Goal: Information Seeking & Learning: Understand process/instructions

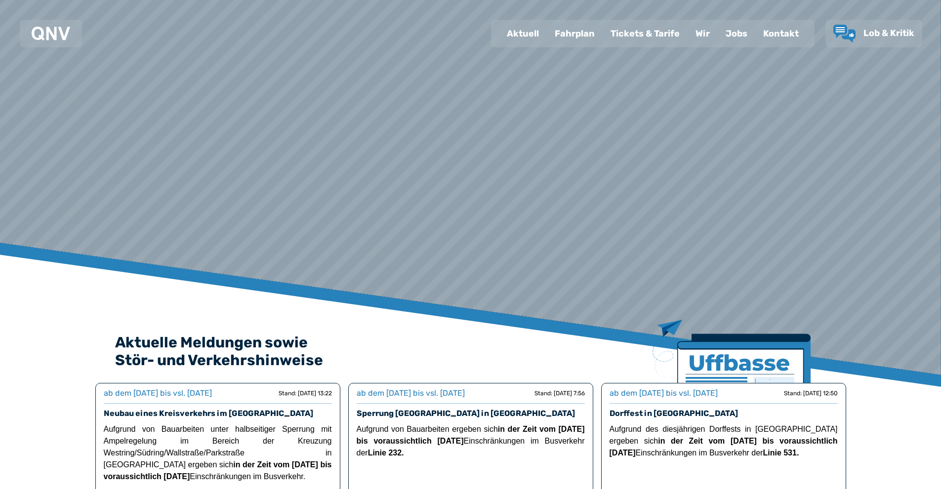
click at [566, 43] on div "Fahrplan" at bounding box center [575, 34] width 56 height 26
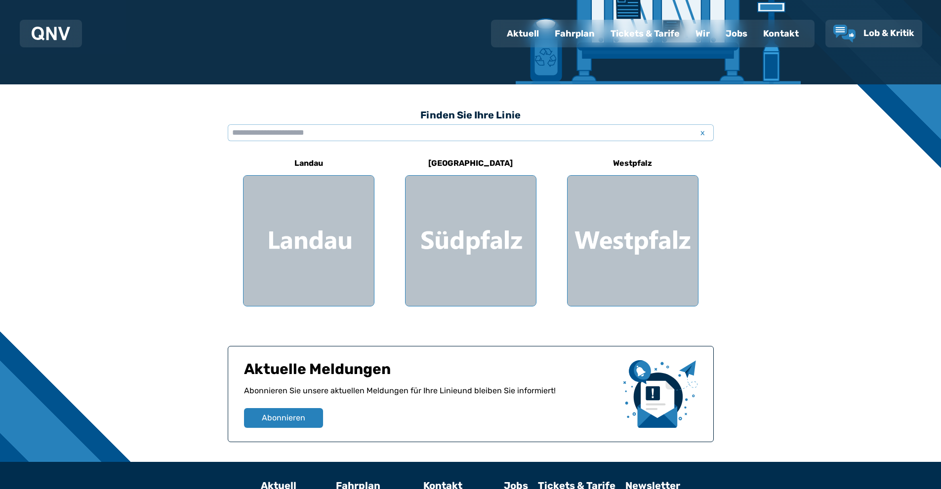
scroll to position [198, 0]
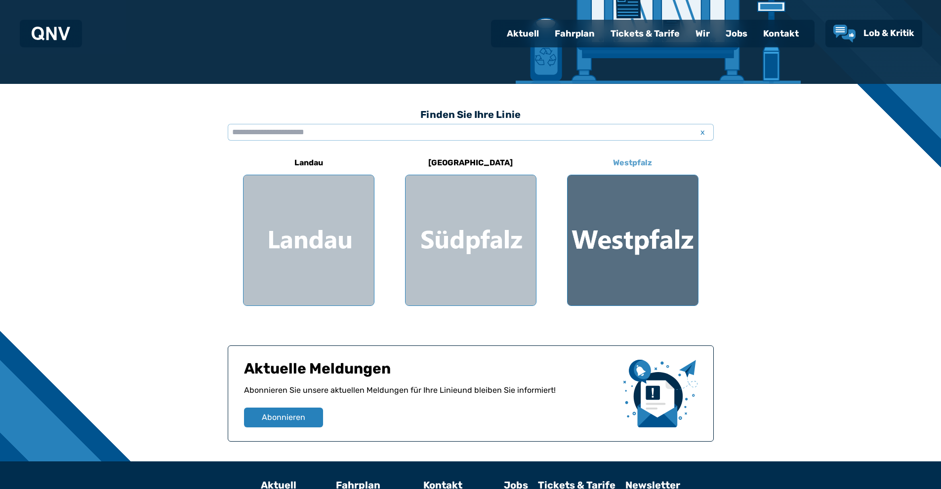
click at [690, 249] on div at bounding box center [632, 240] width 130 height 130
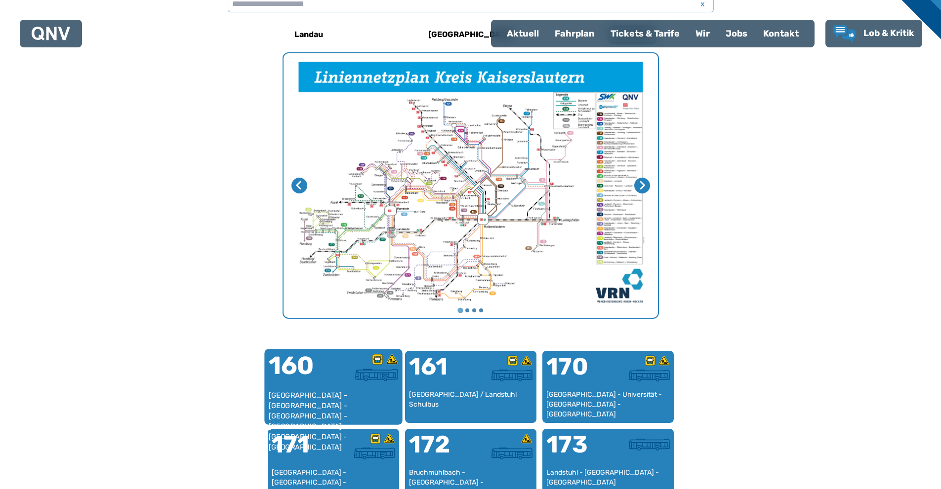
scroll to position [403, 0]
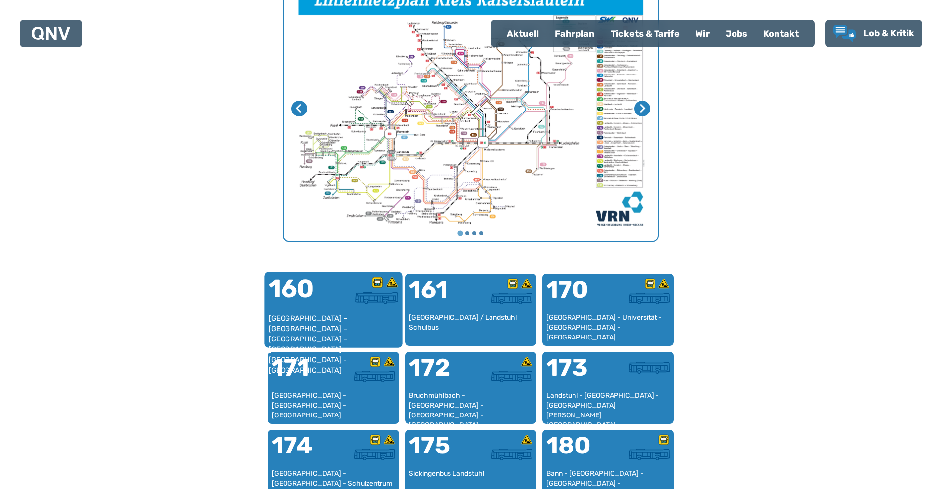
click at [351, 306] on div at bounding box center [365, 295] width 65 height 37
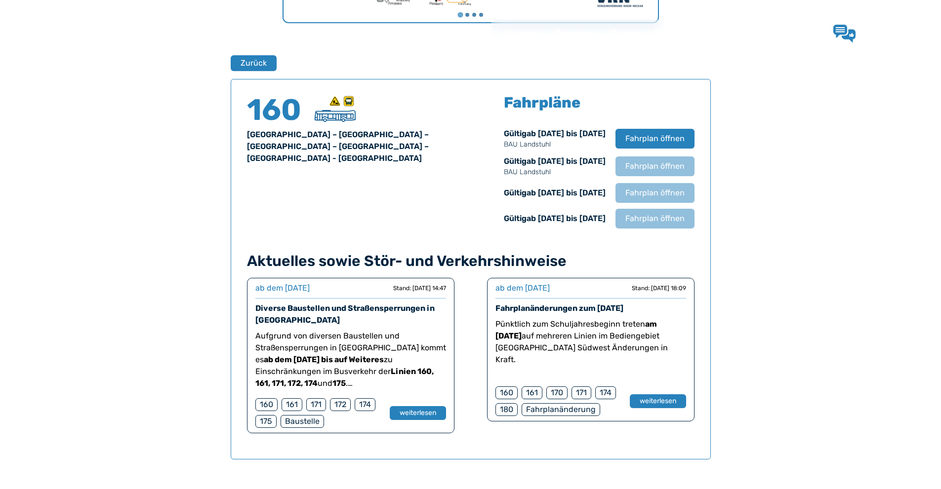
scroll to position [651, 0]
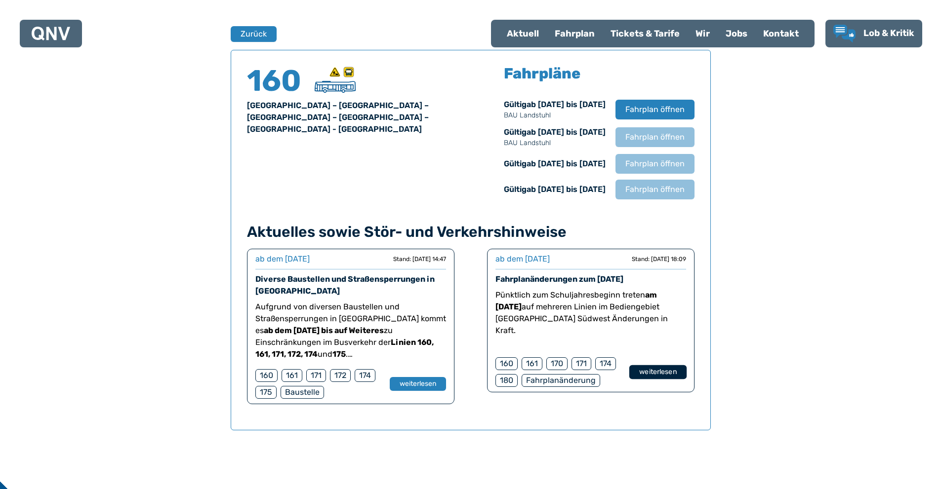
click at [673, 372] on button "weiterlesen" at bounding box center [657, 372] width 57 height 14
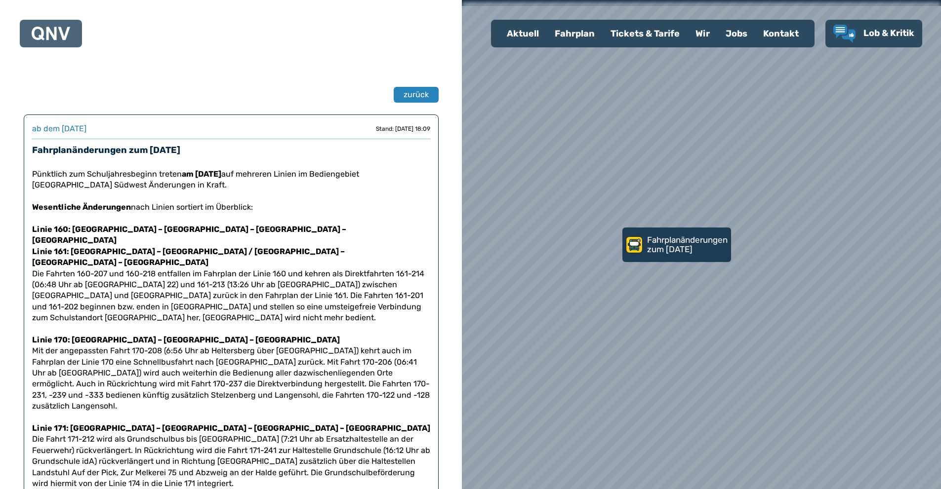
scroll to position [651, 0]
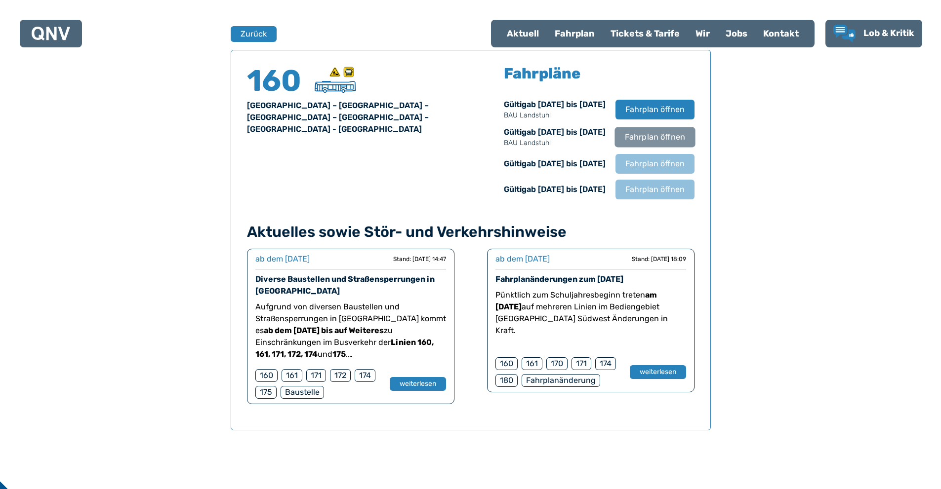
click at [661, 141] on span "Fahrplan öffnen" at bounding box center [654, 137] width 60 height 12
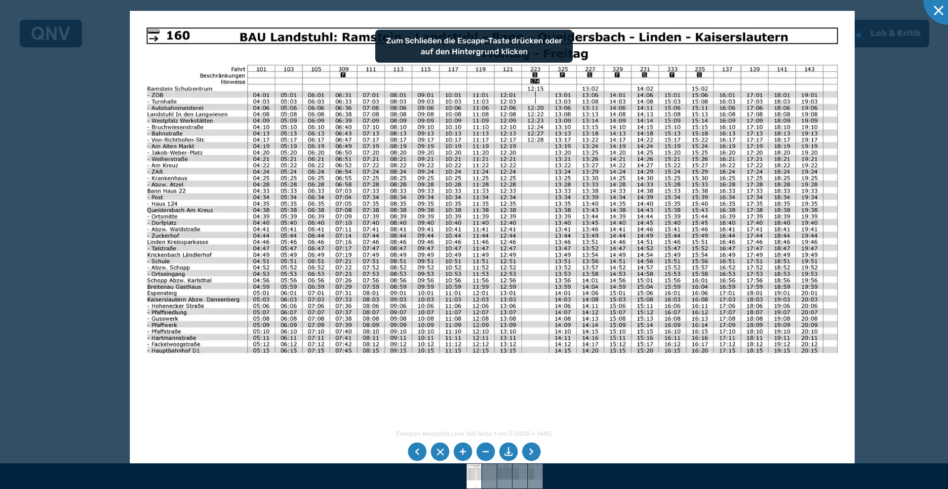
click at [446, 140] on img at bounding box center [492, 267] width 725 height 513
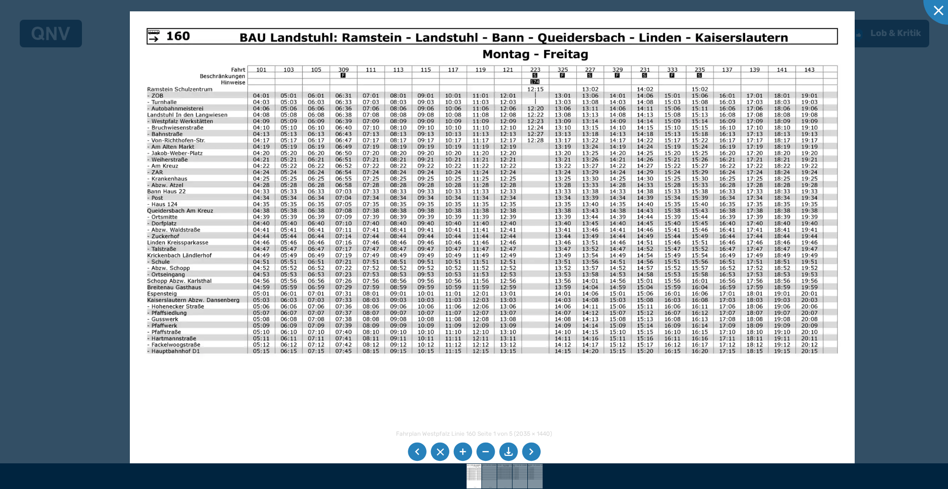
click at [35, 168] on div at bounding box center [474, 244] width 948 height 489
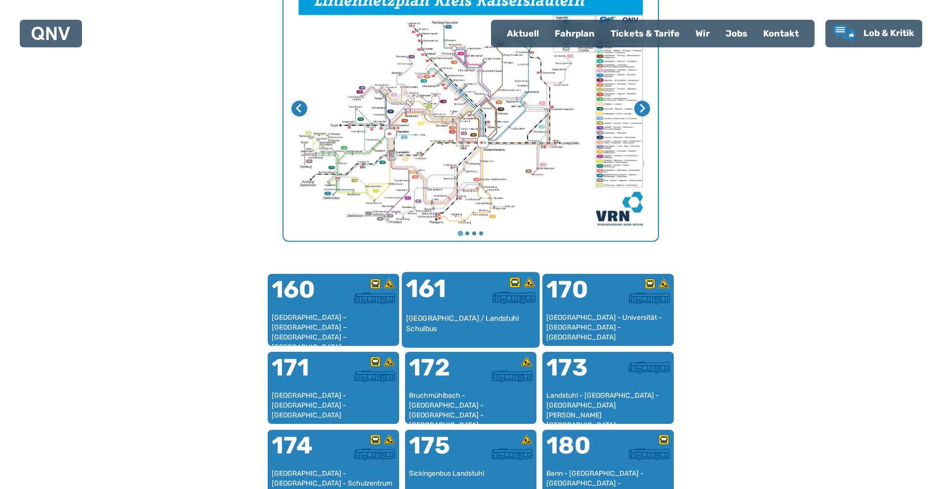
click at [528, 291] on div at bounding box center [503, 285] width 65 height 16
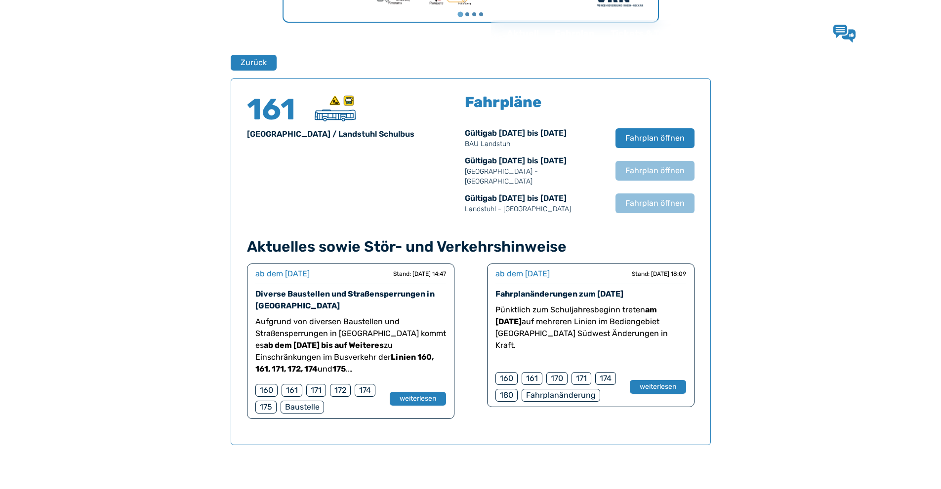
scroll to position [651, 0]
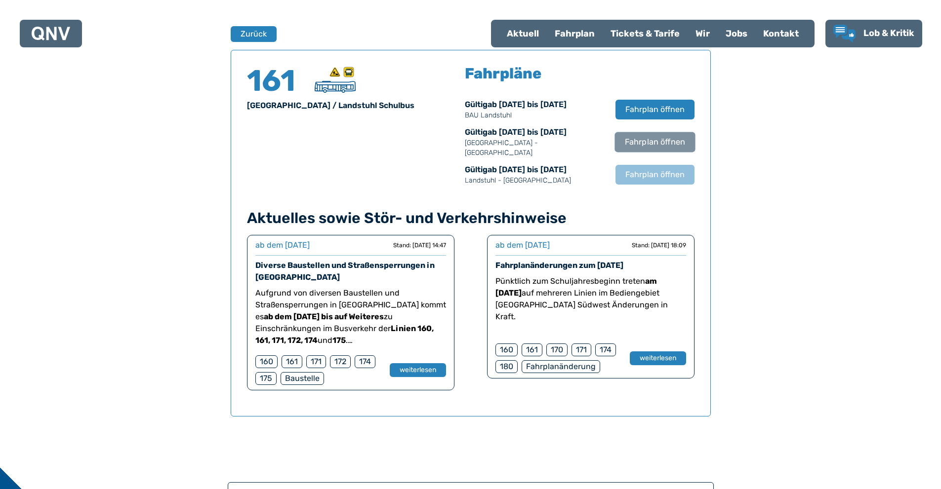
click at [642, 141] on span "Fahrplan öffnen" at bounding box center [654, 142] width 60 height 12
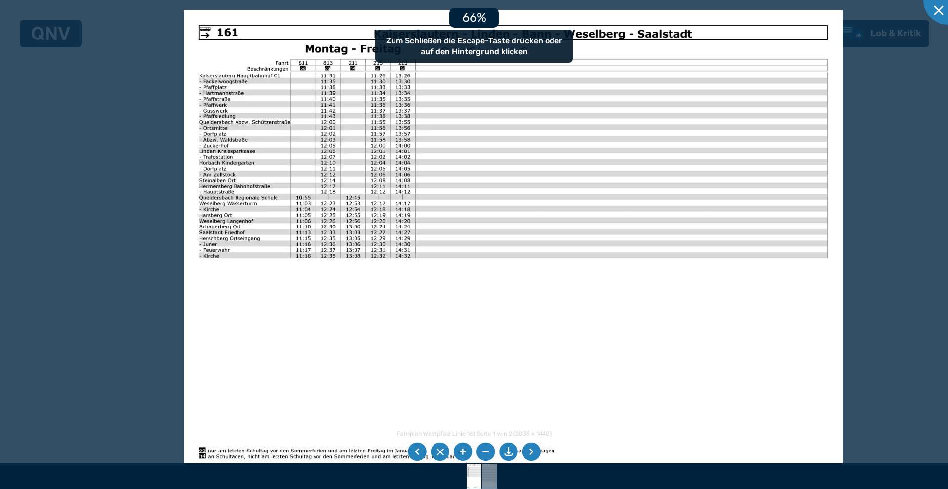
click at [532, 465] on div at bounding box center [474, 477] width 948 height 26
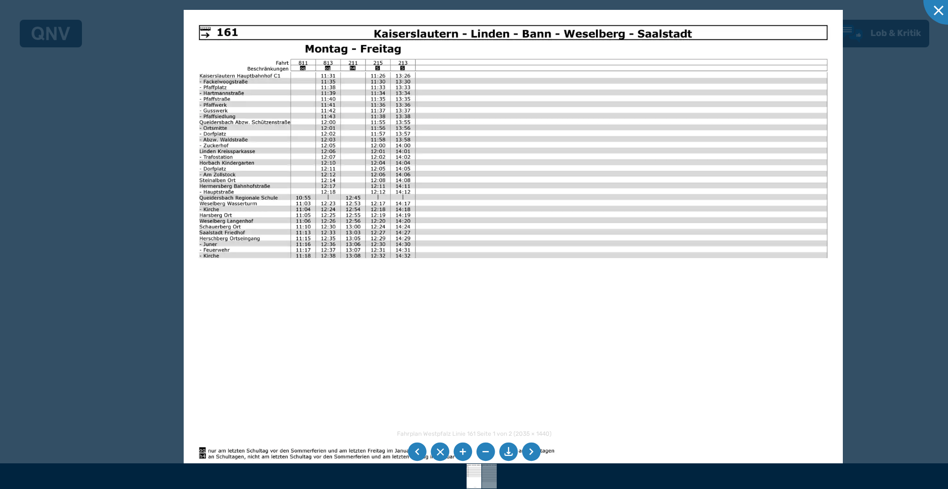
click at [530, 445] on li at bounding box center [531, 452] width 19 height 19
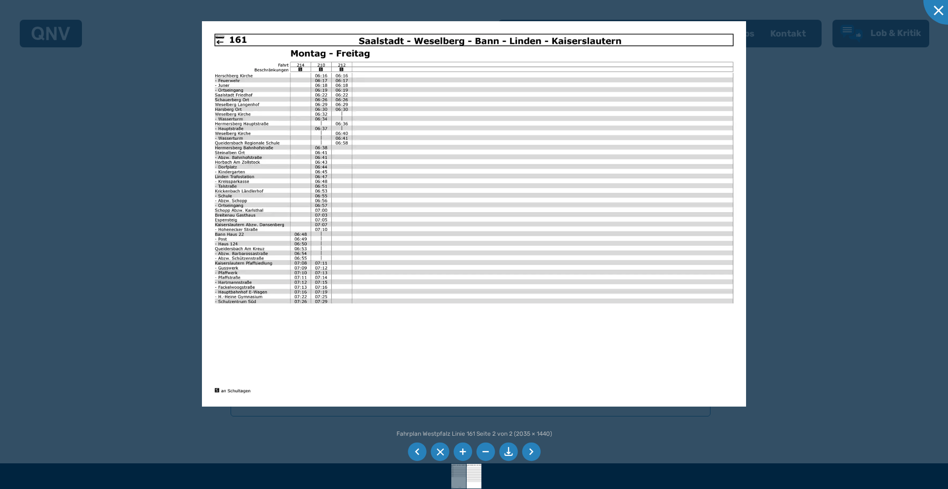
click at [14, 273] on div at bounding box center [474, 244] width 948 height 489
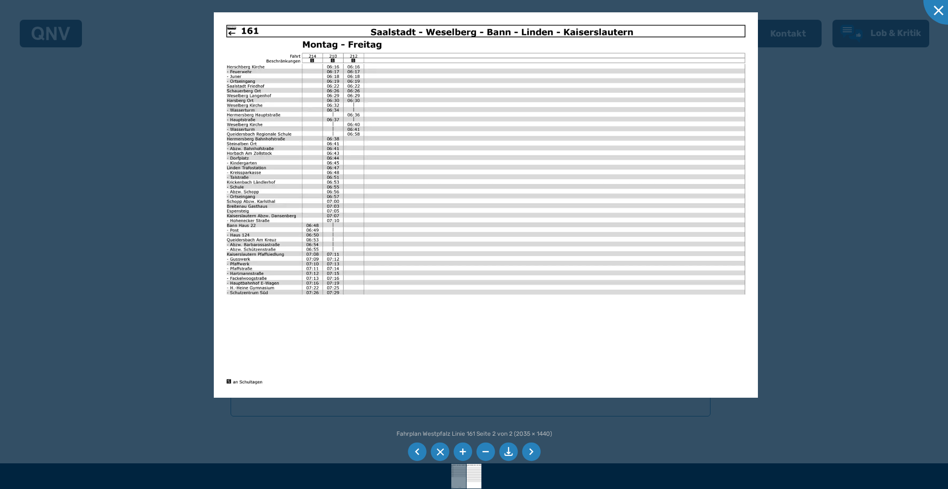
click at [42, 191] on div at bounding box center [474, 244] width 948 height 489
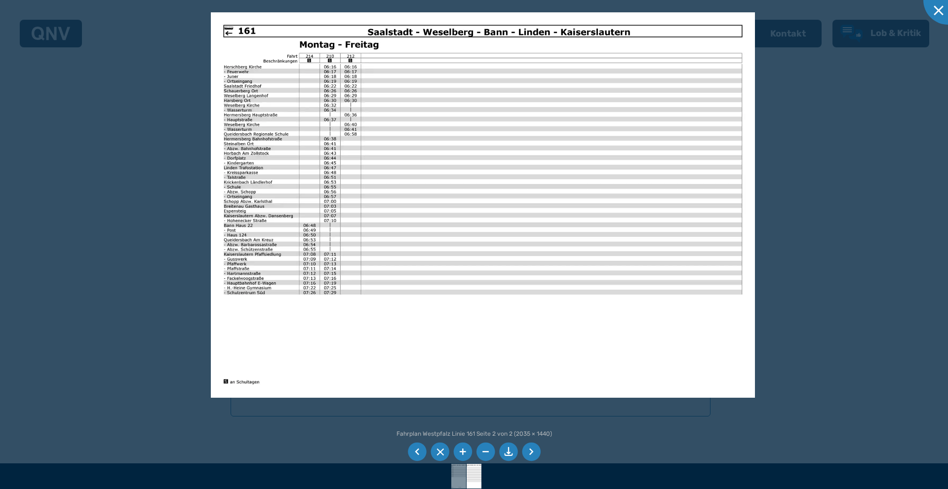
click at [59, 79] on div at bounding box center [474, 244] width 948 height 489
click at [935, 5] on div at bounding box center [947, -1] width 49 height 49
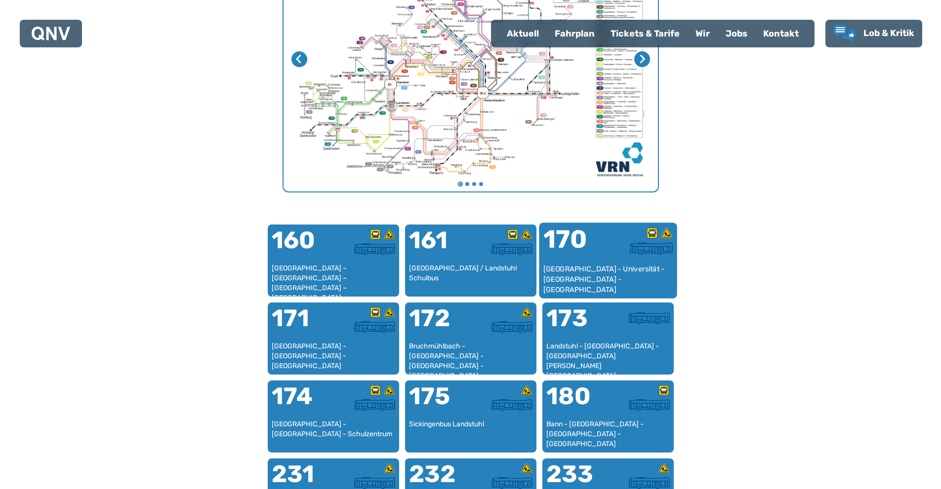
click at [647, 268] on div "[GEOGRAPHIC_DATA] - Universität - [GEOGRAPHIC_DATA] - [GEOGRAPHIC_DATA]" at bounding box center [608, 279] width 130 height 30
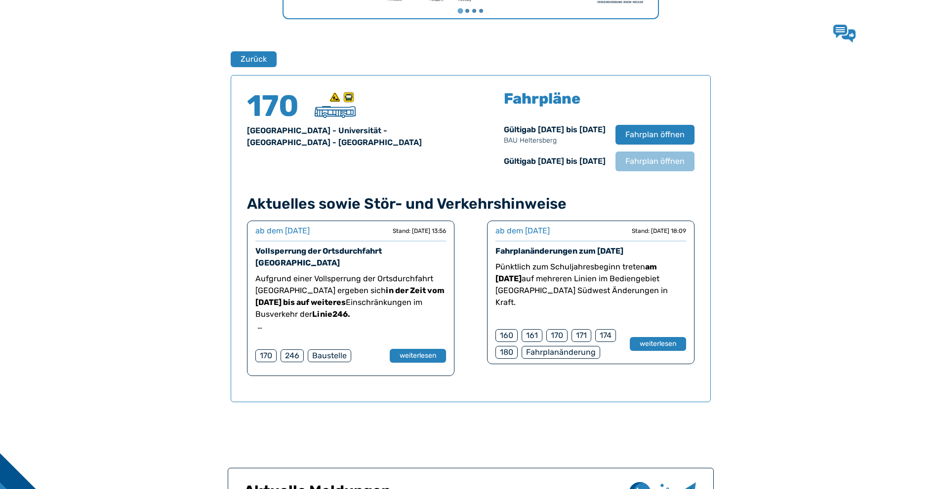
scroll to position [651, 0]
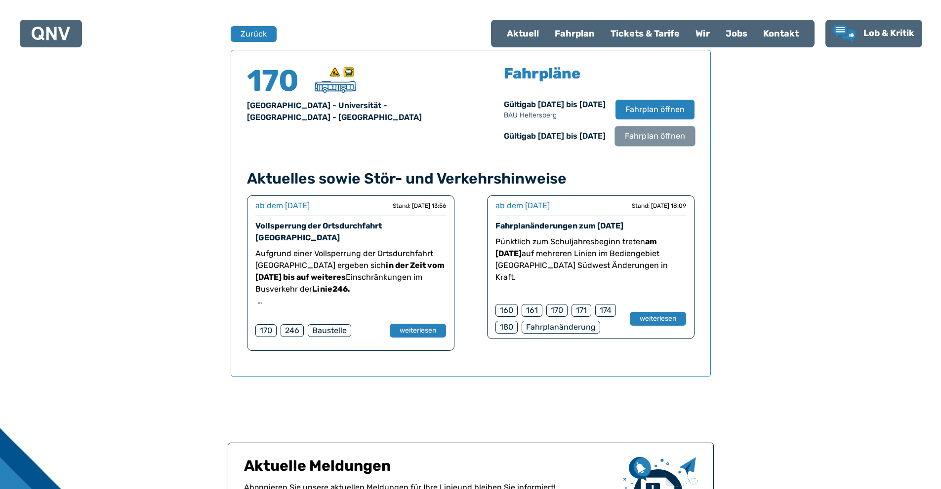
click at [652, 137] on span "Fahrplan öffnen" at bounding box center [654, 136] width 60 height 12
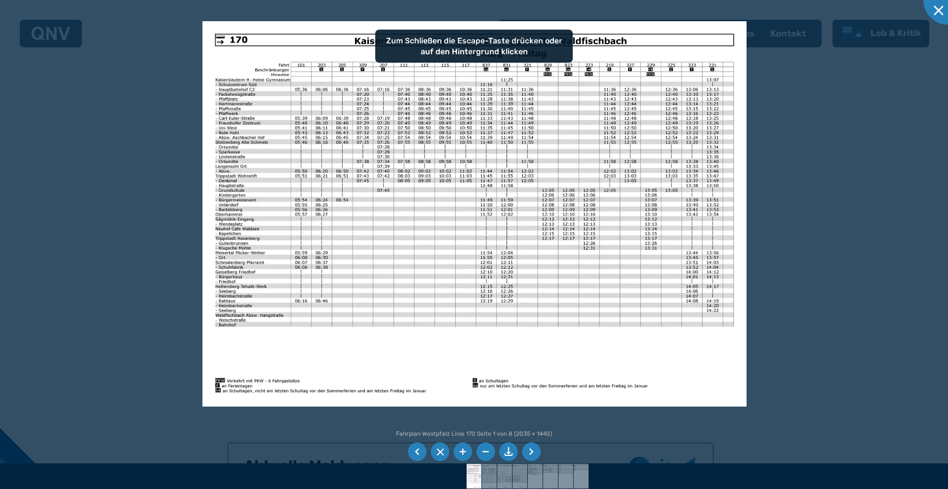
click at [837, 155] on div at bounding box center [474, 244] width 948 height 489
click at [734, 152] on img at bounding box center [474, 213] width 545 height 385
click at [934, 10] on div at bounding box center [947, -1] width 49 height 49
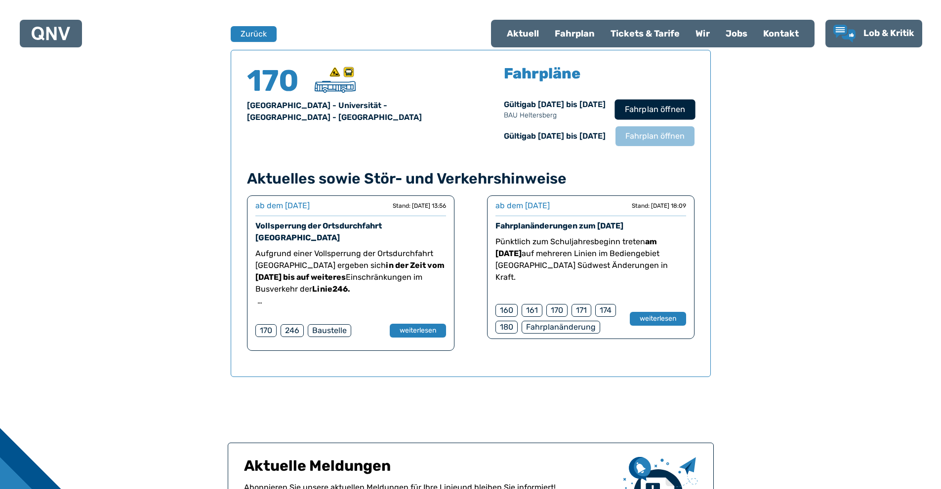
click at [646, 115] on span "Fahrplan öffnen" at bounding box center [654, 110] width 60 height 12
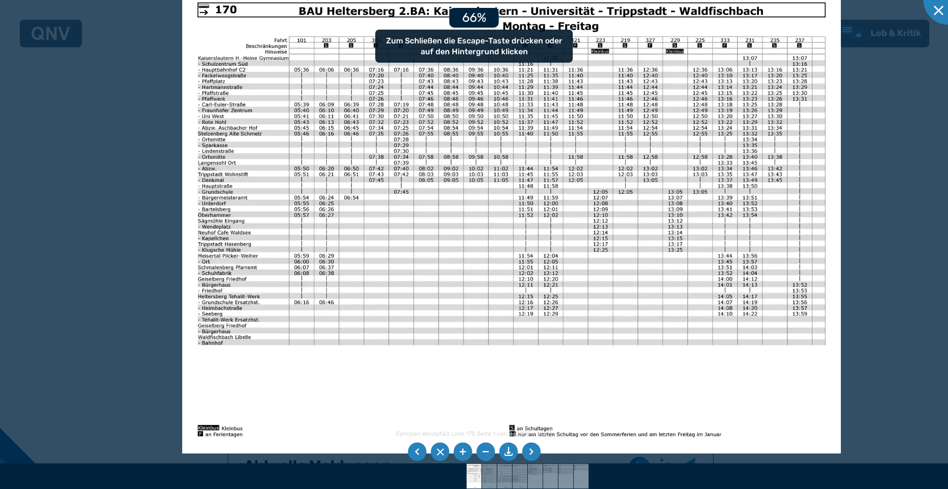
click at [28, 159] on div at bounding box center [474, 244] width 948 height 489
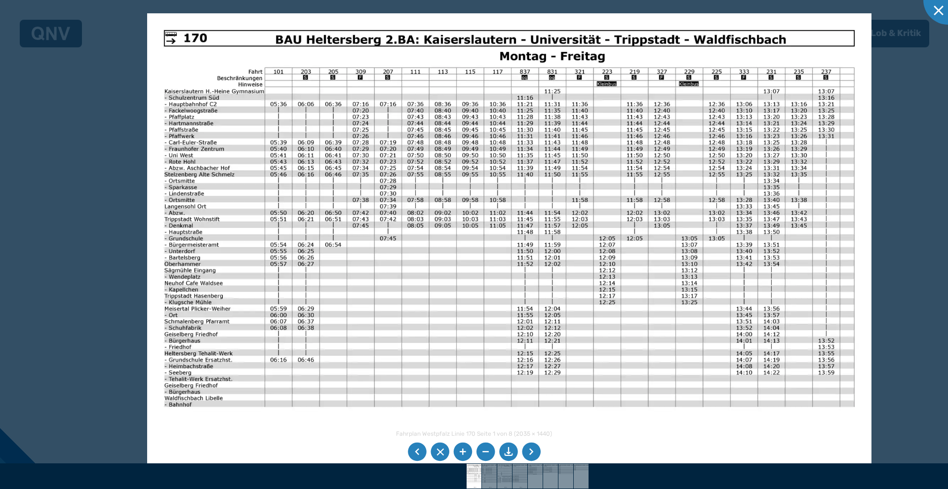
click at [298, 186] on img at bounding box center [509, 269] width 725 height 513
click at [534, 455] on li at bounding box center [531, 452] width 19 height 19
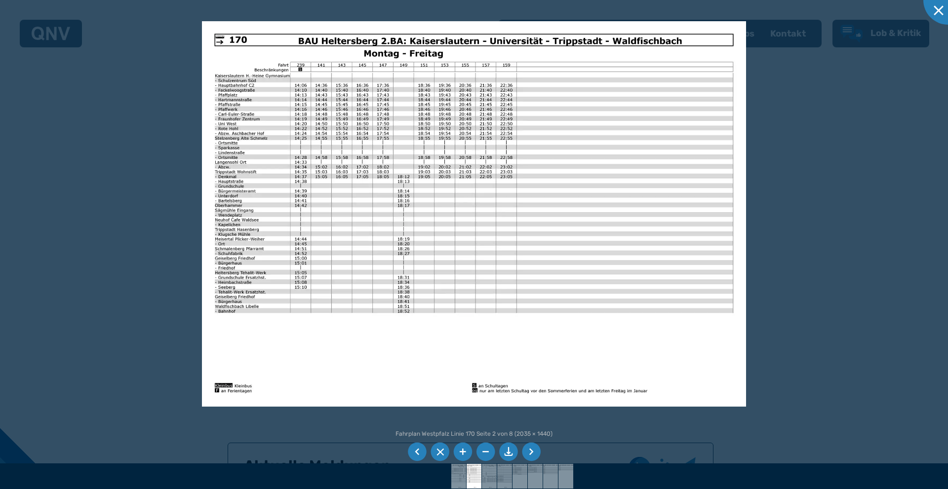
click at [418, 449] on li at bounding box center [417, 452] width 19 height 19
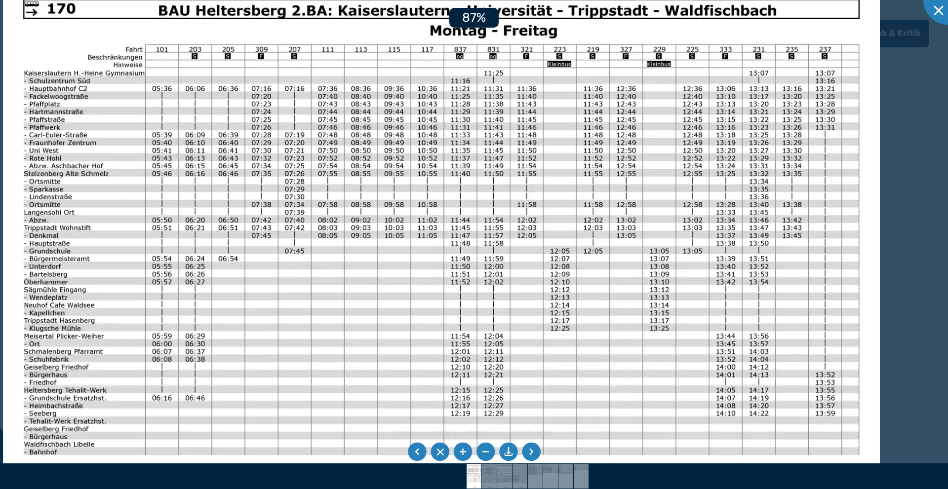
click at [743, 115] on img at bounding box center [441, 289] width 877 height 621
click at [538, 453] on li at bounding box center [531, 452] width 19 height 19
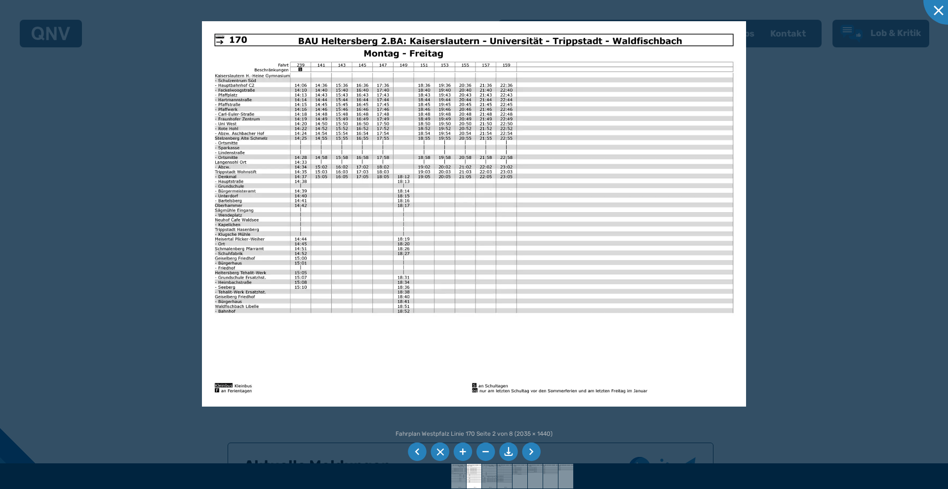
click at [539, 453] on li at bounding box center [531, 452] width 19 height 19
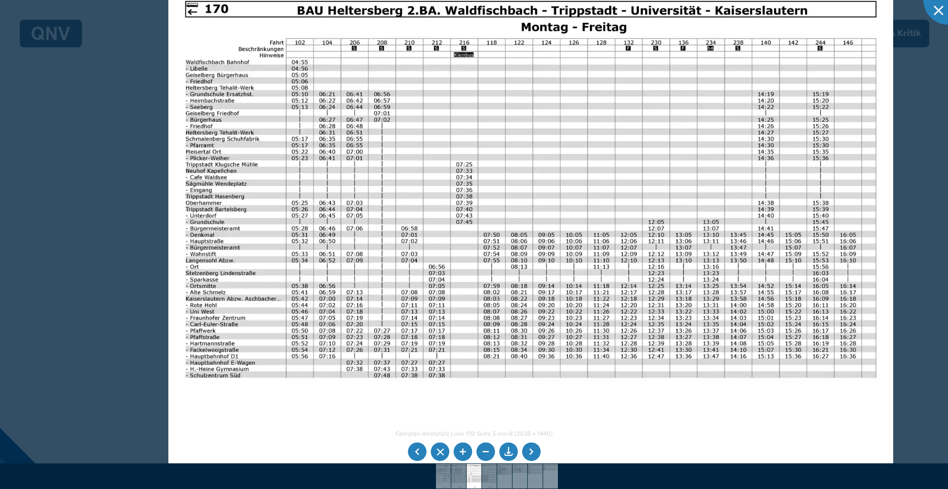
click at [70, 186] on div at bounding box center [474, 244] width 948 height 489
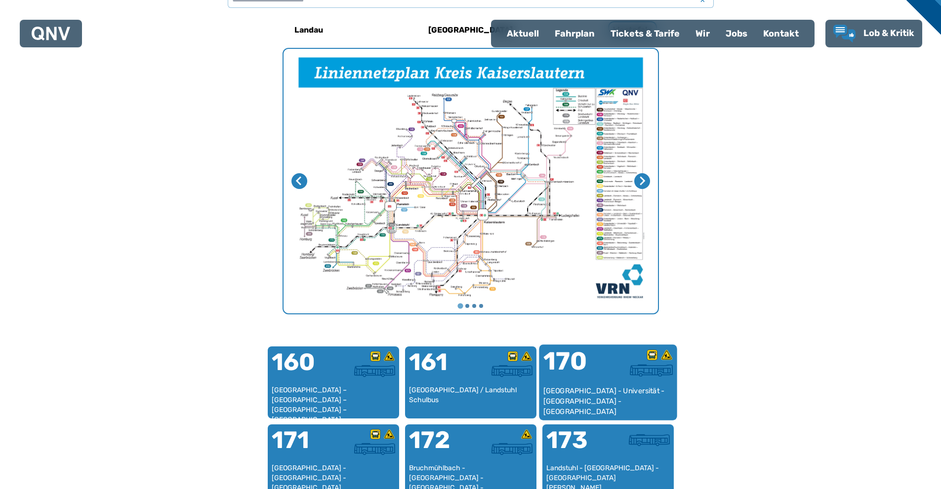
scroll to position [452, 0]
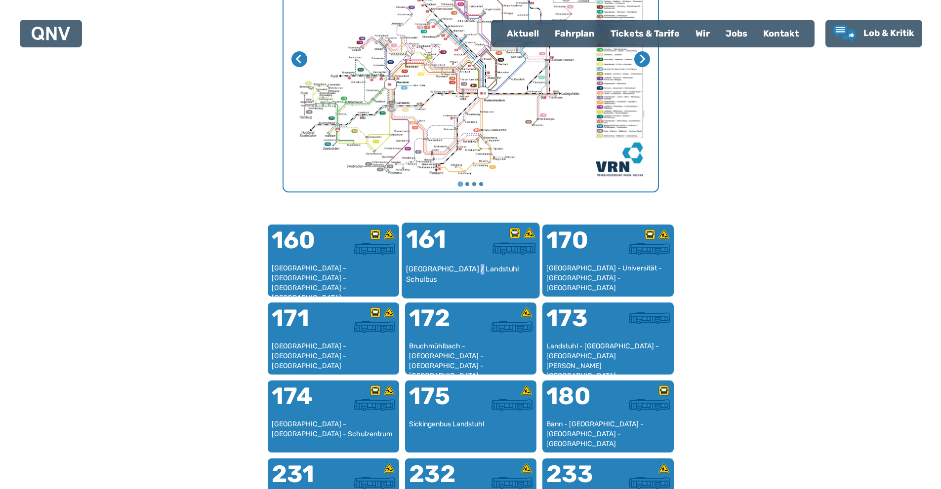
click at [467, 266] on div "[GEOGRAPHIC_DATA] / Landstuhl Schulbus" at bounding box center [470, 279] width 130 height 30
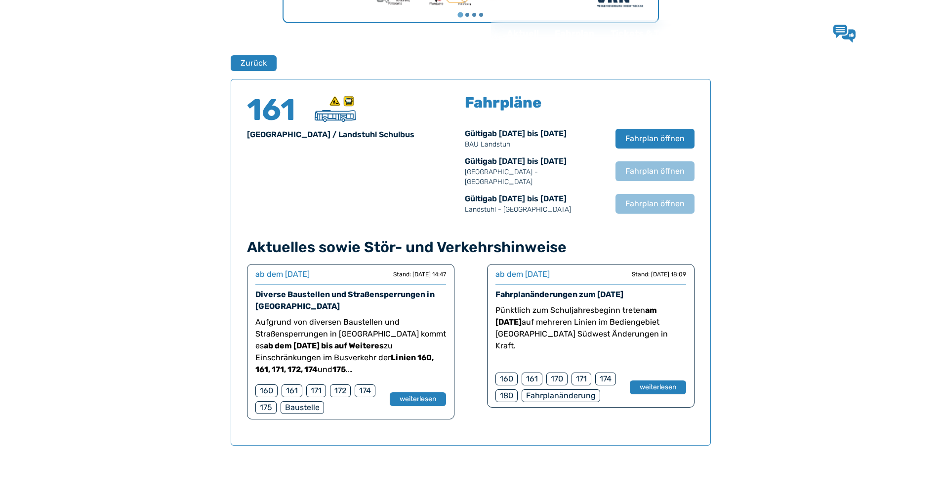
scroll to position [651, 0]
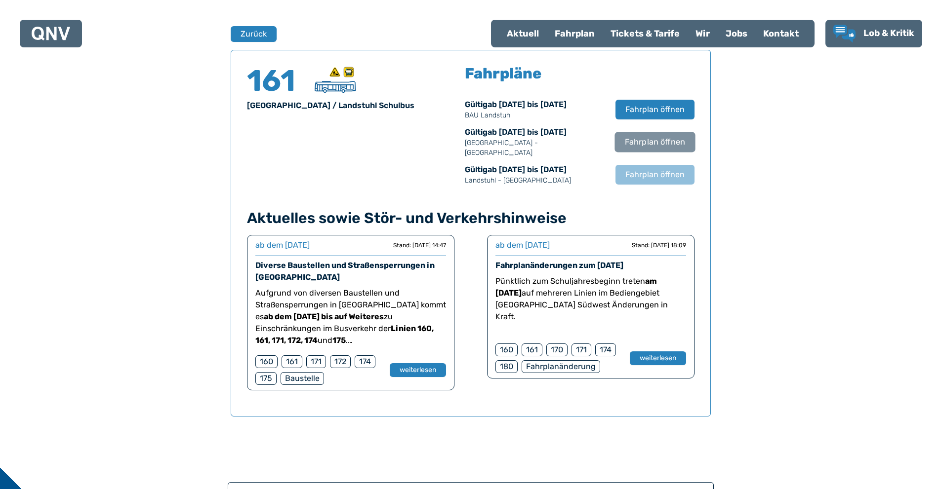
click at [651, 141] on span "Fahrplan öffnen" at bounding box center [654, 142] width 60 height 12
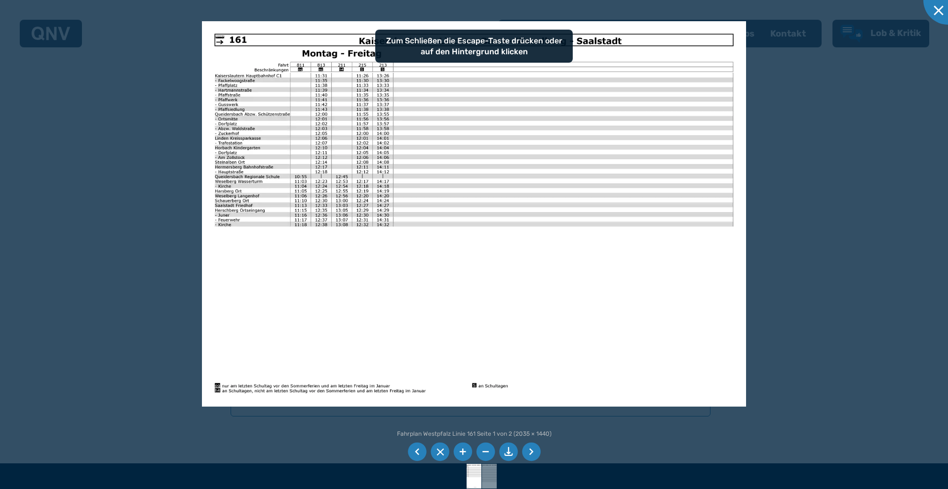
click at [835, 167] on div at bounding box center [474, 244] width 948 height 489
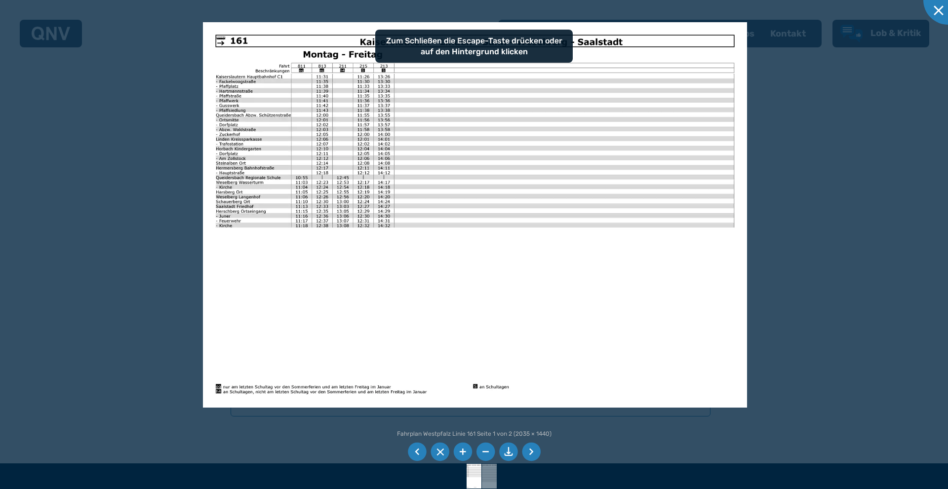
click at [823, 164] on div at bounding box center [474, 244] width 948 height 489
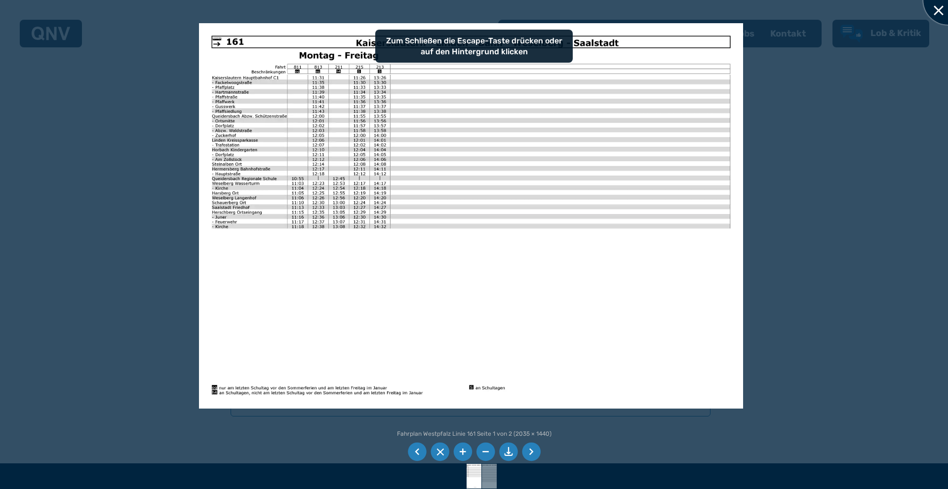
click at [937, 20] on div at bounding box center [947, -1] width 49 height 49
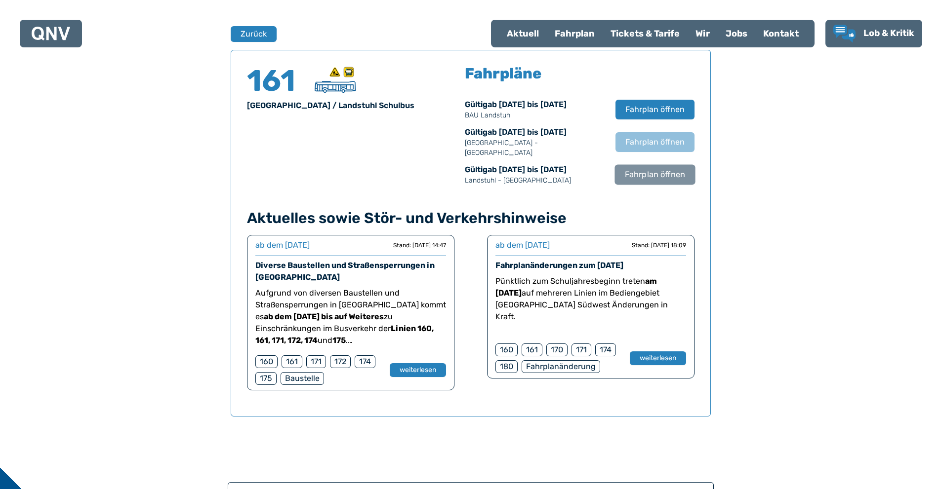
click at [639, 164] on button "Fahrplan öffnen" at bounding box center [654, 174] width 80 height 20
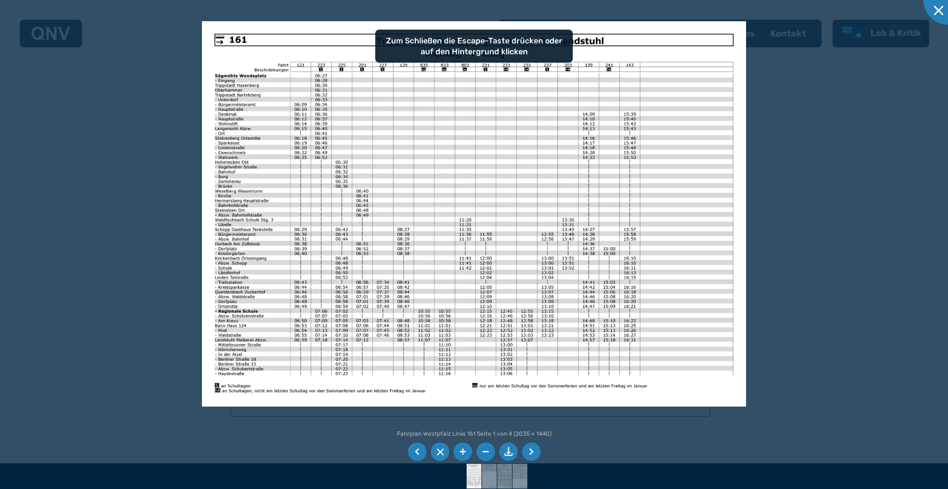
click at [830, 122] on div at bounding box center [474, 244] width 948 height 489
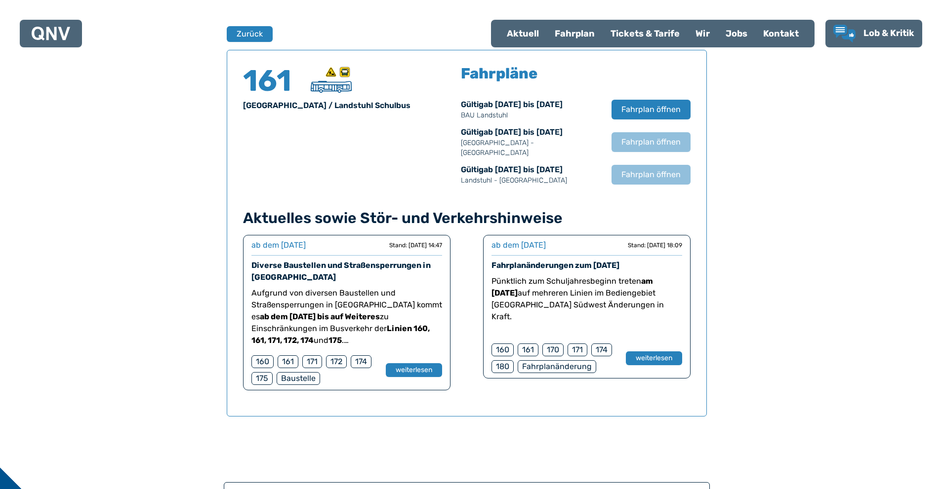
click at [635, 139] on span "Fahrplan öffnen" at bounding box center [650, 142] width 59 height 12
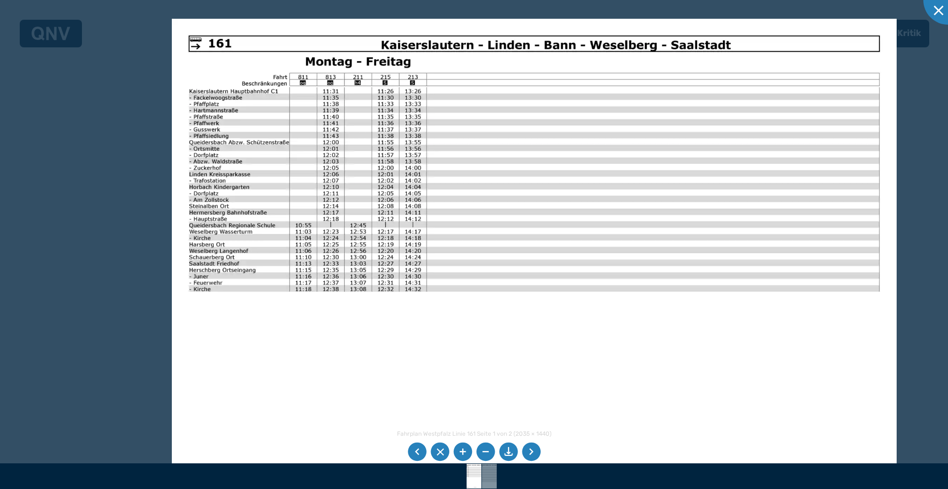
click at [403, 309] on img at bounding box center [534, 275] width 725 height 513
click at [533, 453] on li at bounding box center [531, 452] width 19 height 19
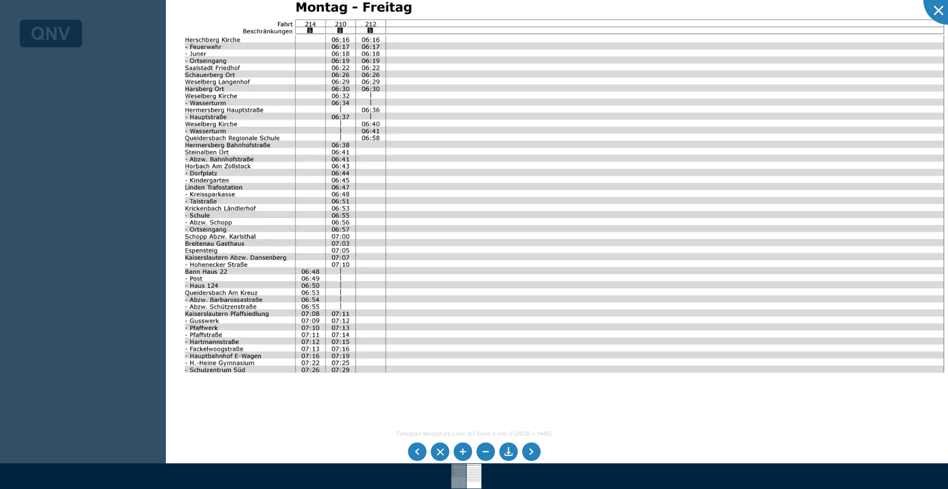
click at [97, 255] on div at bounding box center [474, 244] width 948 height 489
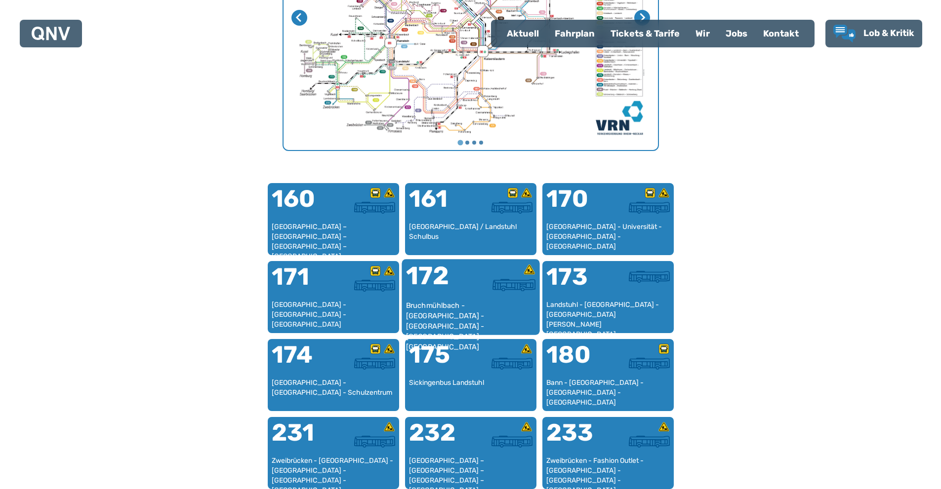
scroll to position [502, 0]
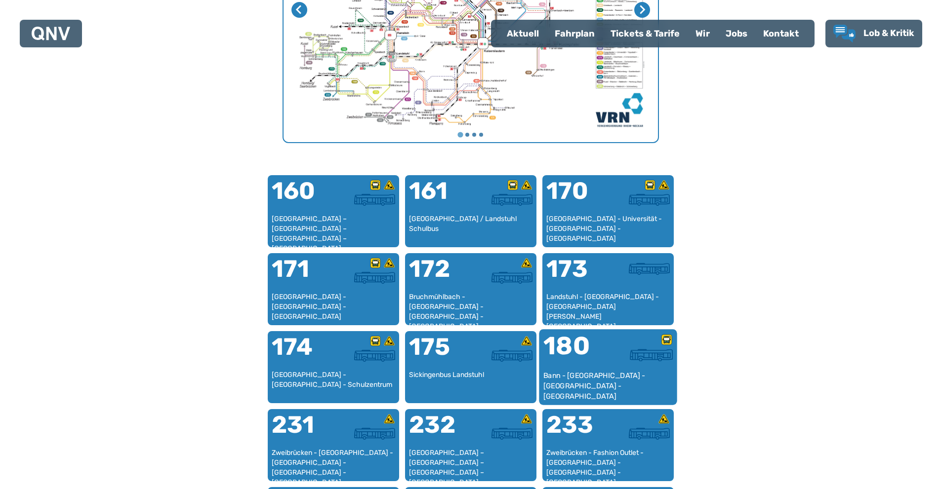
click at [573, 345] on div "180" at bounding box center [575, 352] width 65 height 37
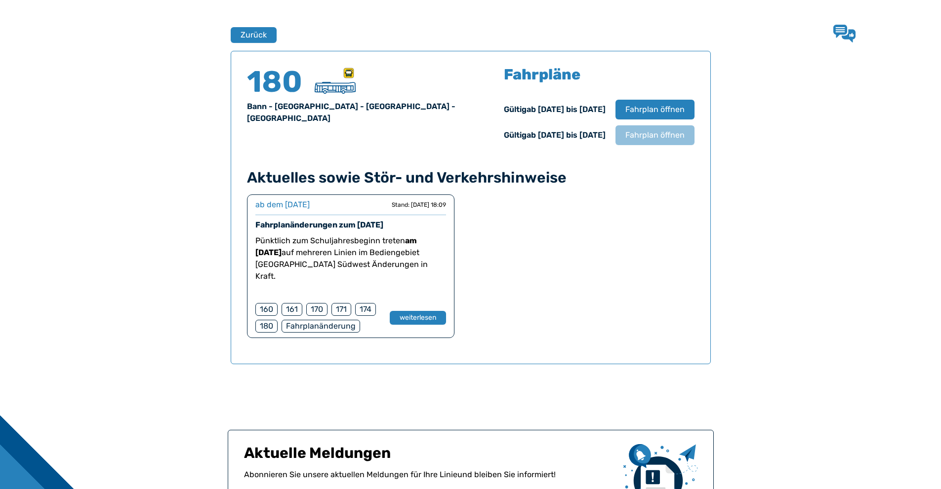
scroll to position [651, 0]
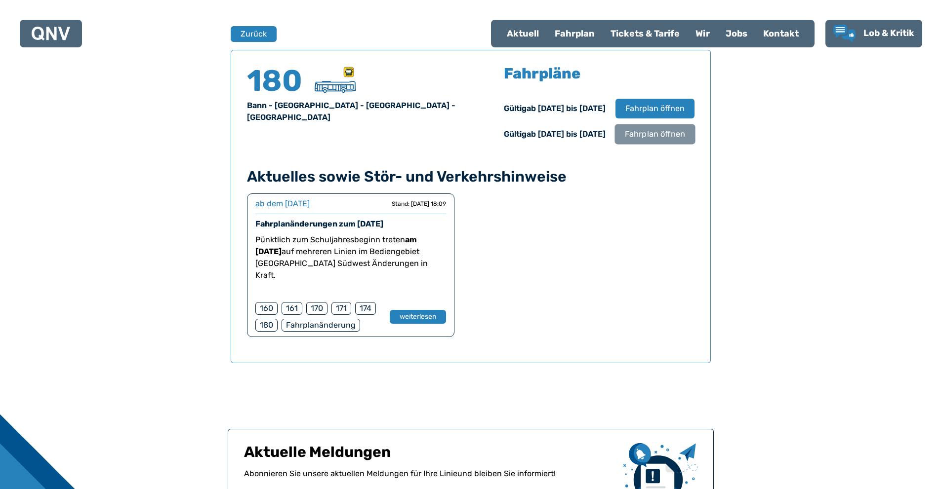
click at [648, 132] on span "Fahrplan öffnen" at bounding box center [654, 134] width 60 height 12
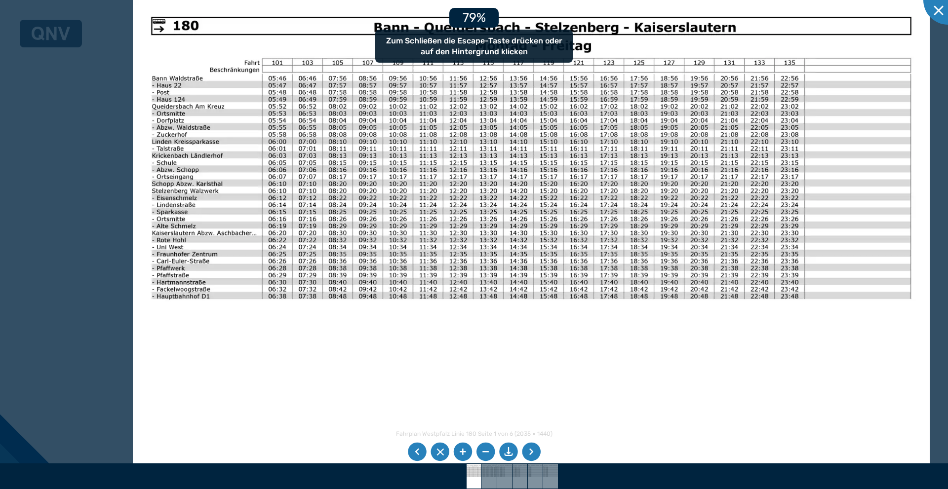
click at [316, 155] on img at bounding box center [531, 281] width 797 height 564
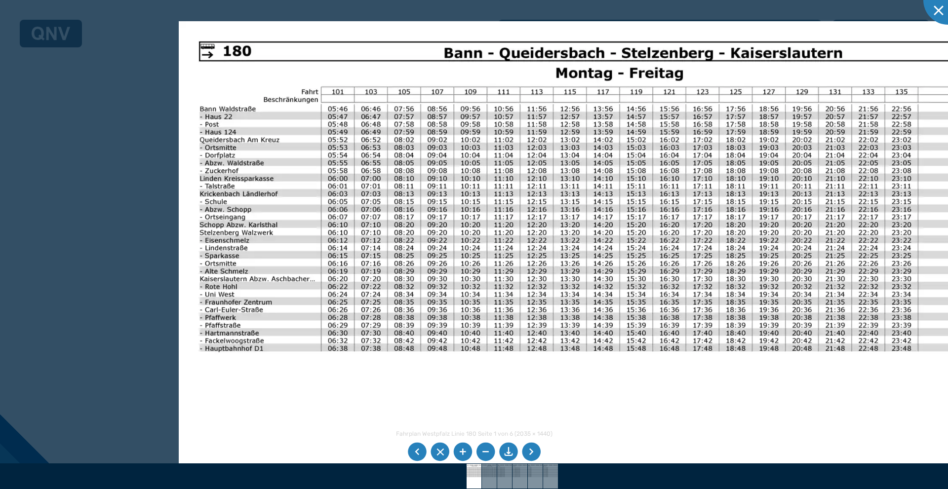
click at [92, 347] on div at bounding box center [474, 244] width 948 height 489
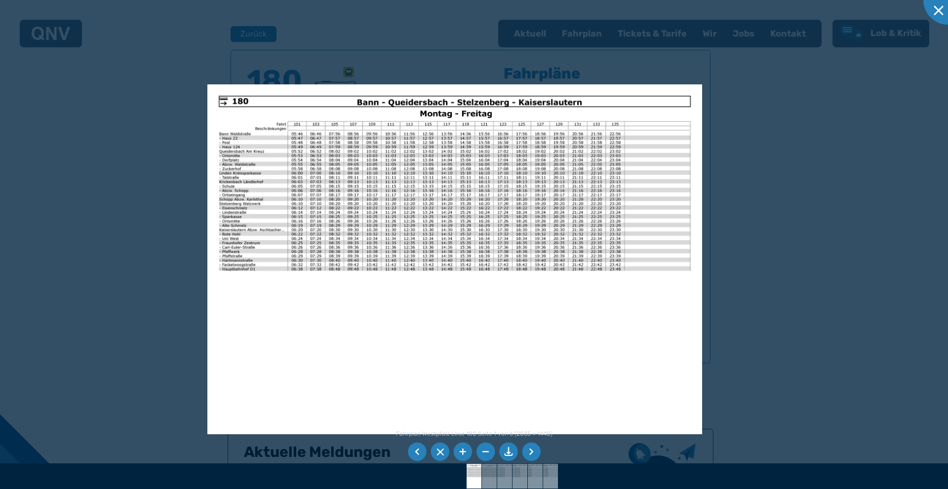
click at [245, 231] on img at bounding box center [454, 259] width 495 height 350
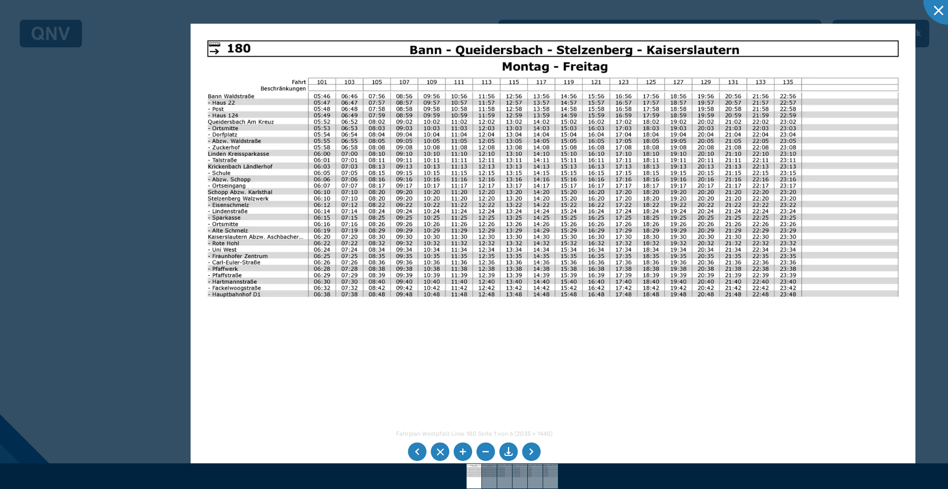
click at [257, 265] on img at bounding box center [553, 280] width 725 height 513
click at [113, 271] on div at bounding box center [474, 244] width 948 height 489
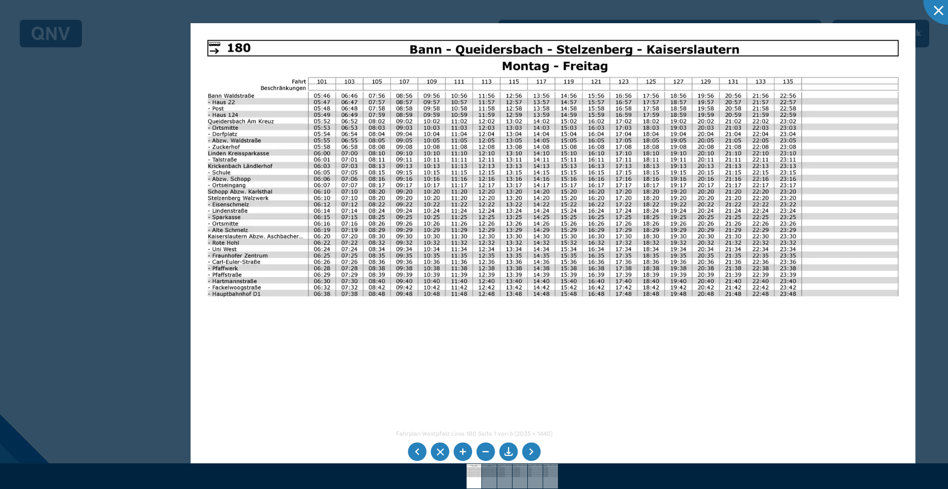
click at [113, 271] on div at bounding box center [474, 244] width 948 height 489
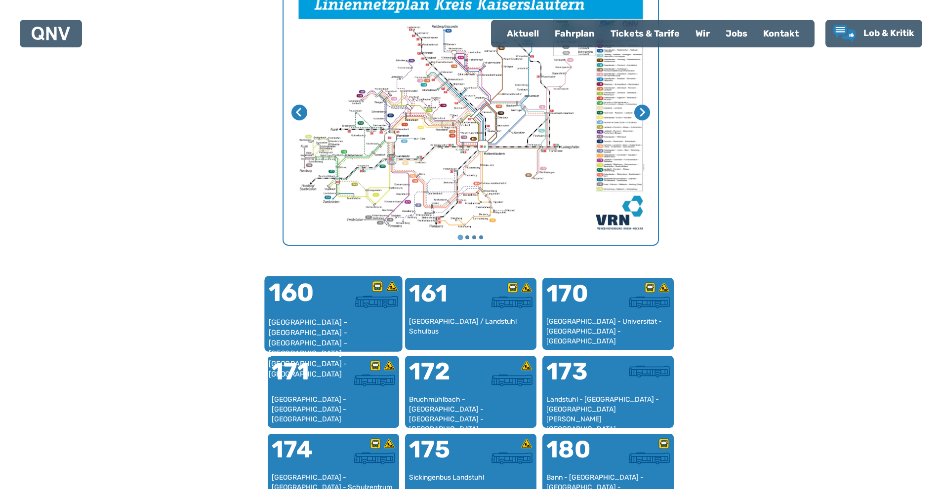
scroll to position [403, 0]
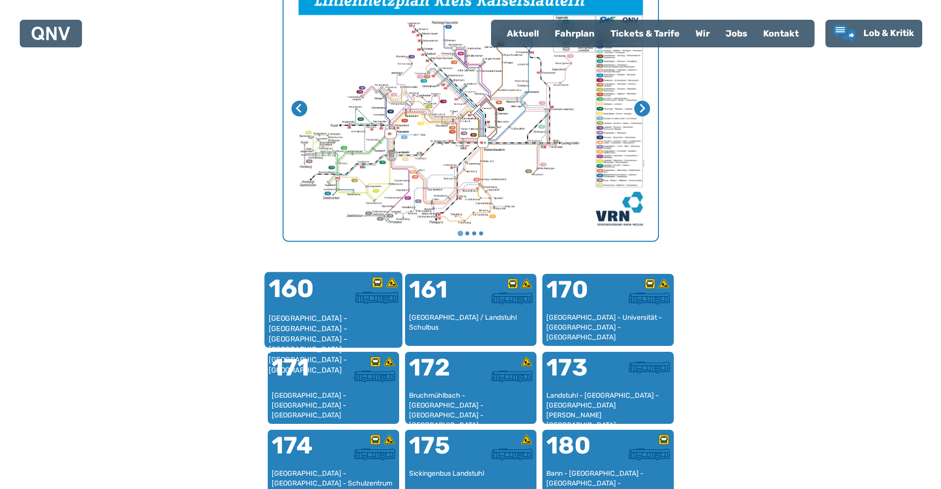
click at [361, 308] on div at bounding box center [365, 295] width 65 height 37
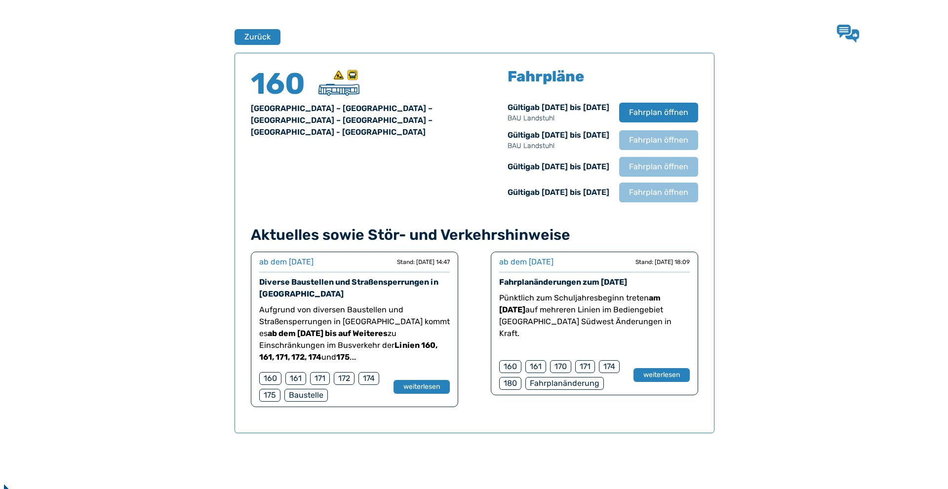
scroll to position [651, 0]
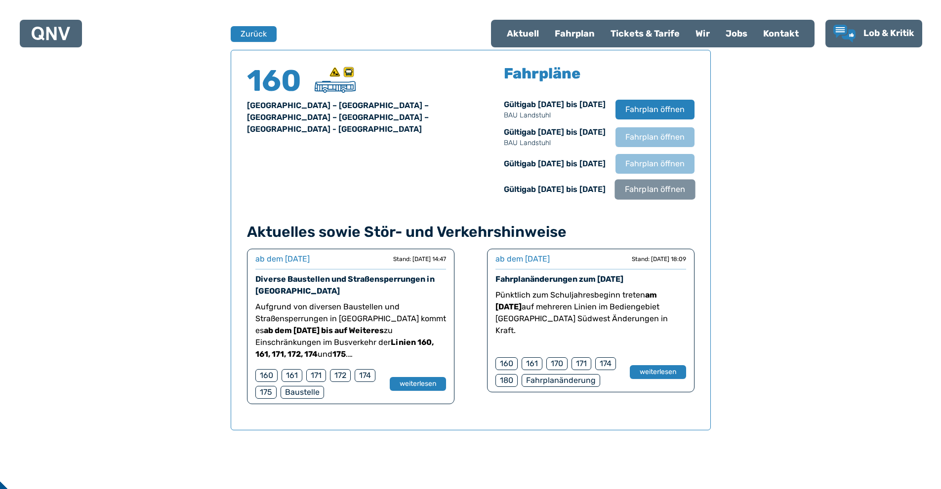
click at [669, 181] on button "Fahrplan öffnen" at bounding box center [654, 189] width 80 height 20
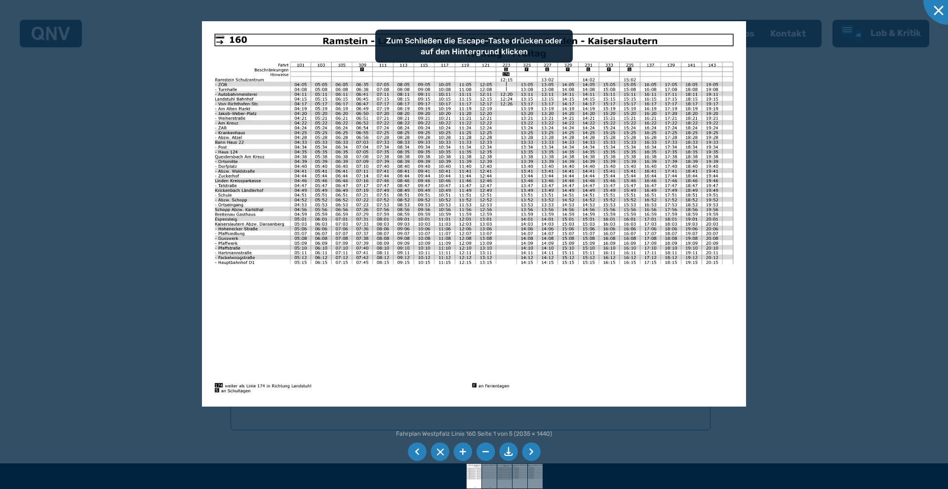
click at [863, 325] on div at bounding box center [474, 244] width 948 height 489
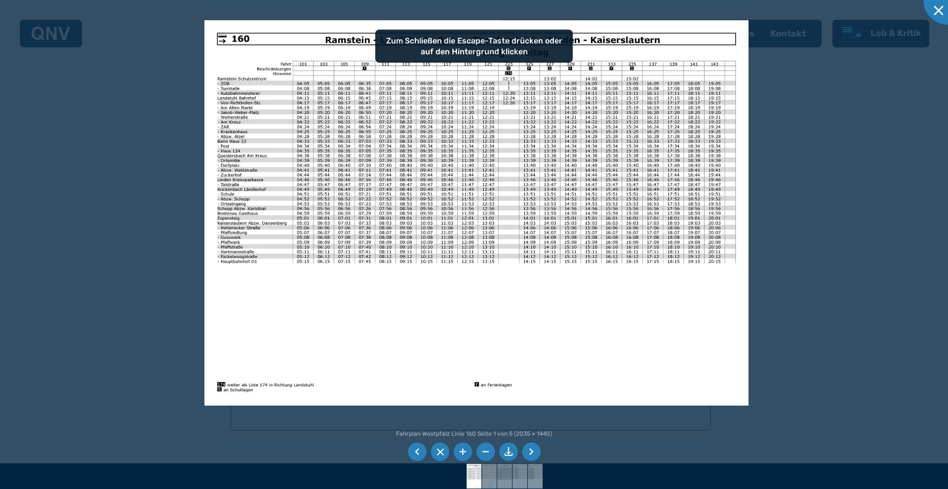
click at [866, 196] on div at bounding box center [474, 244] width 948 height 489
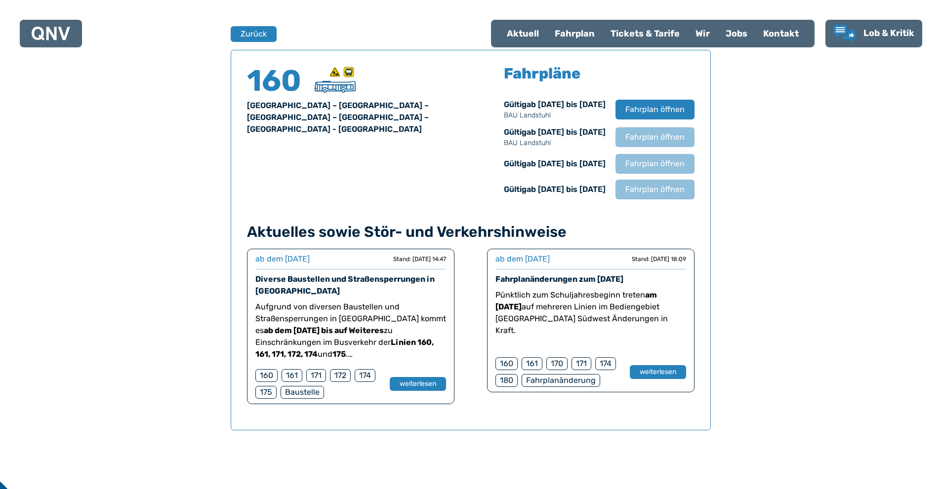
click at [646, 132] on span "Fahrplan öffnen" at bounding box center [654, 137] width 59 height 12
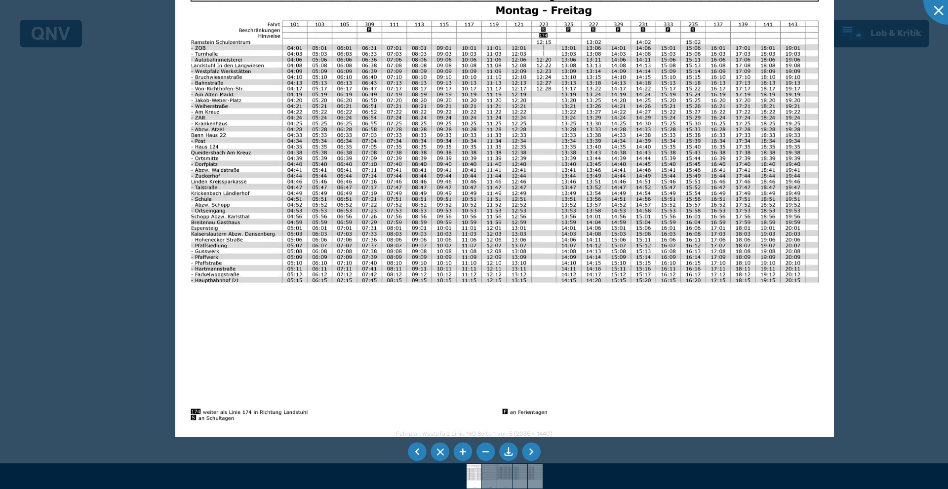
click at [895, 85] on div at bounding box center [474, 244] width 948 height 489
